Goal: Information Seeking & Learning: Learn about a topic

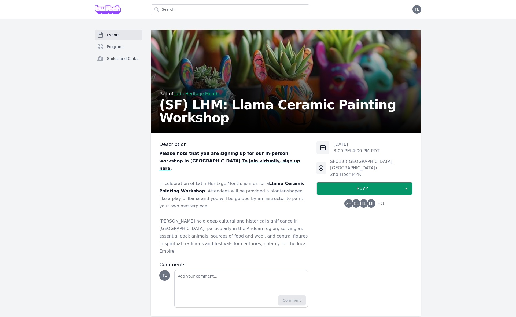
click at [272, 189] on p "In celebration of Latin Heritage Month, join us for a Llama Ceramic Painting Wo…" at bounding box center [233, 195] width 149 height 30
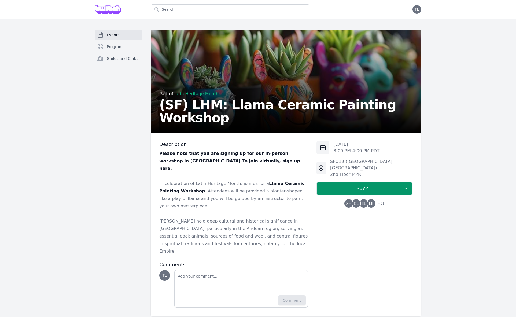
click at [272, 189] on p "In celebration of Latin Heritage Month, join us for a Llama Ceramic Painting Wo…" at bounding box center [233, 195] width 149 height 30
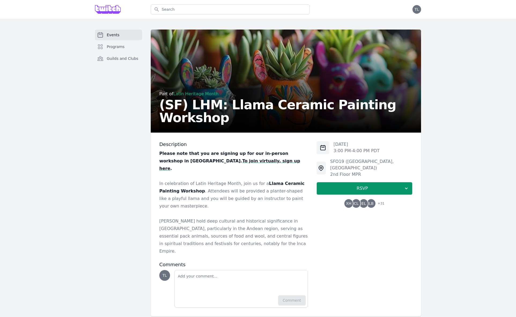
click at [272, 189] on p "In celebration of Latin Heritage Month, join us for a Llama Ceramic Painting Wo…" at bounding box center [233, 195] width 149 height 30
click at [272, 217] on p "[PERSON_NAME] hold deep cultural and historical significance in [GEOGRAPHIC_DAT…" at bounding box center [233, 236] width 149 height 38
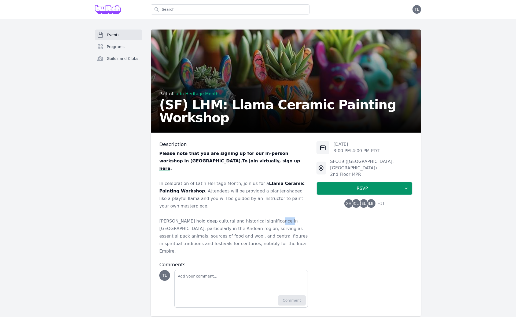
click at [272, 217] on p "[PERSON_NAME] hold deep cultural and historical significance in [GEOGRAPHIC_DAT…" at bounding box center [233, 236] width 149 height 38
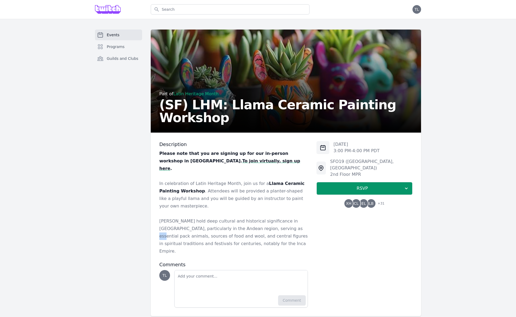
click at [272, 217] on p "[PERSON_NAME] hold deep cultural and historical significance in [GEOGRAPHIC_DAT…" at bounding box center [233, 236] width 149 height 38
click at [297, 217] on p "[PERSON_NAME] hold deep cultural and historical significance in [GEOGRAPHIC_DAT…" at bounding box center [233, 236] width 149 height 38
click at [283, 217] on p "[PERSON_NAME] hold deep cultural and historical significance in [GEOGRAPHIC_DAT…" at bounding box center [233, 236] width 149 height 38
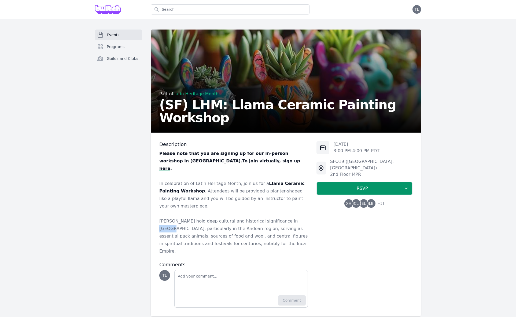
click at [283, 217] on p "[PERSON_NAME] hold deep cultural and historical significance in [GEOGRAPHIC_DAT…" at bounding box center [233, 236] width 149 height 38
